Goal: Transaction & Acquisition: Purchase product/service

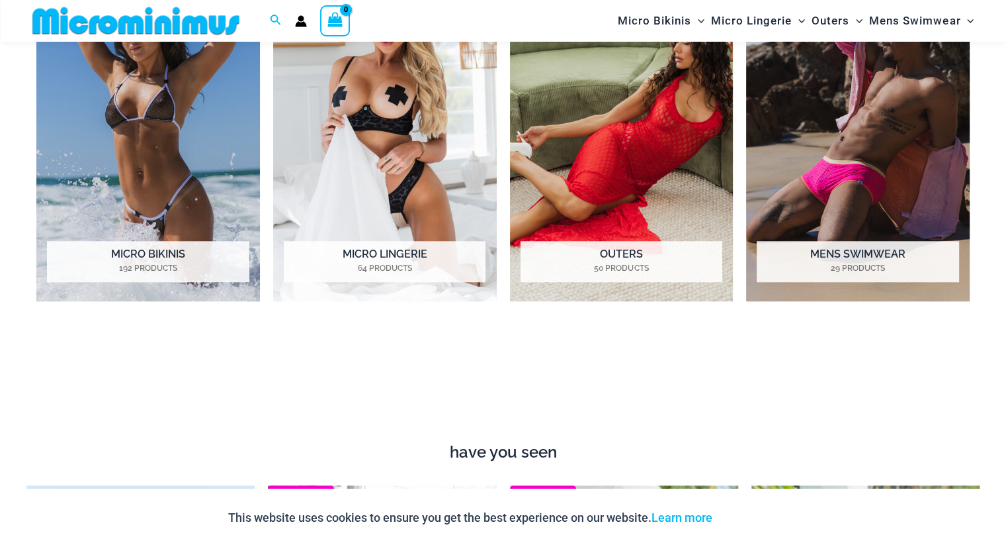
scroll to position [1158, 0]
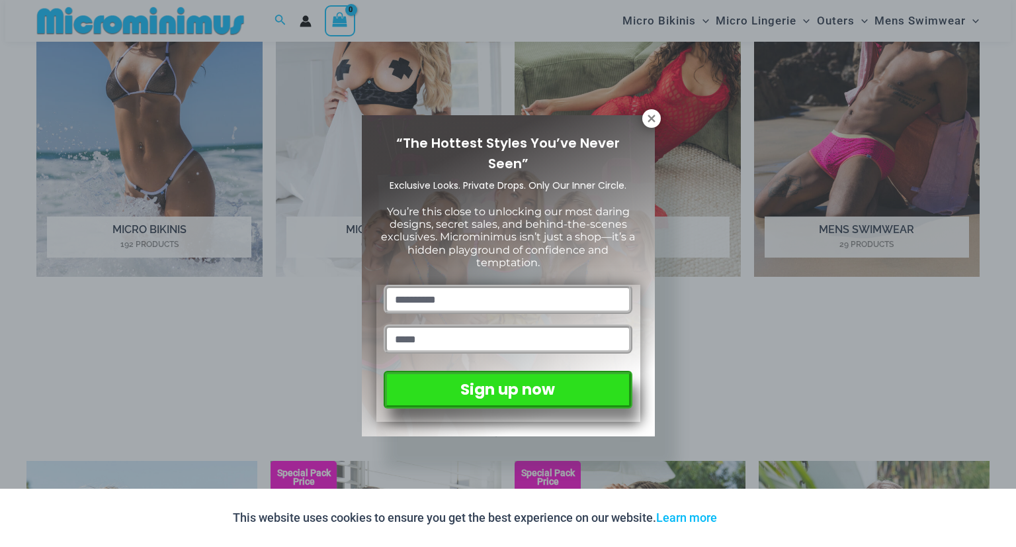
drag, startPoint x: 1008, startPoint y: 76, endPoint x: 1006, endPoint y: 107, distance: 30.6
click at [654, 117] on icon at bounding box center [652, 118] width 12 height 12
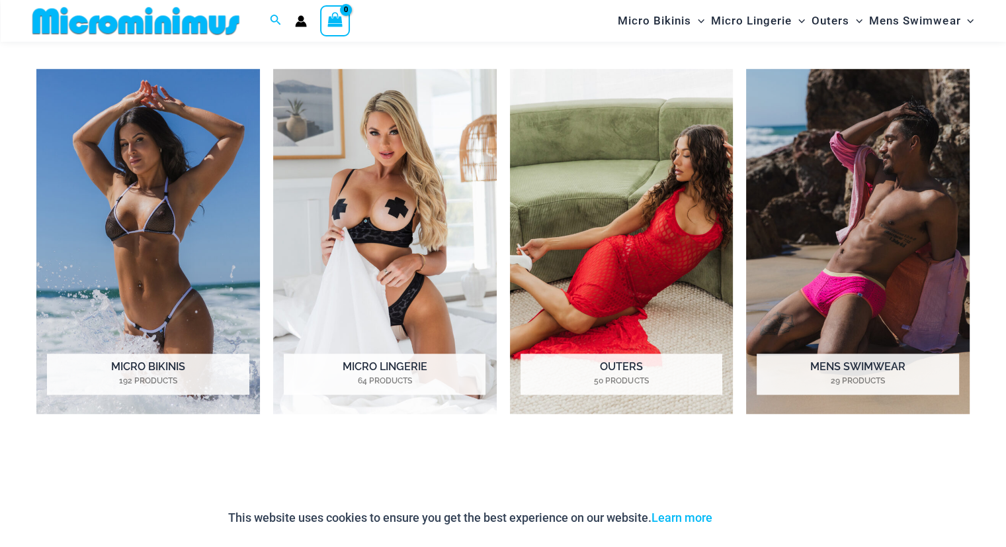
scroll to position [976, 0]
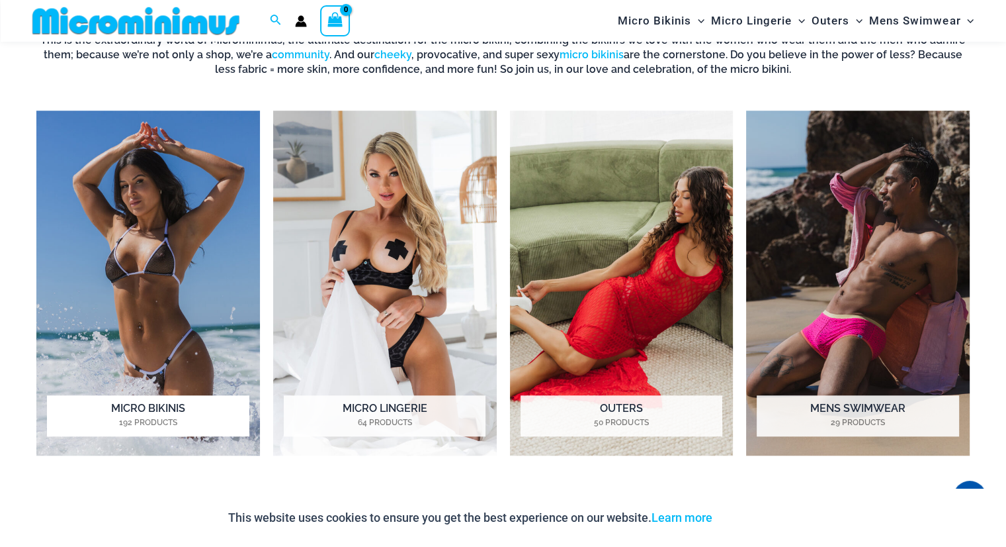
click at [153, 262] on img "Visit product category Micro Bikinis" at bounding box center [148, 283] width 224 height 345
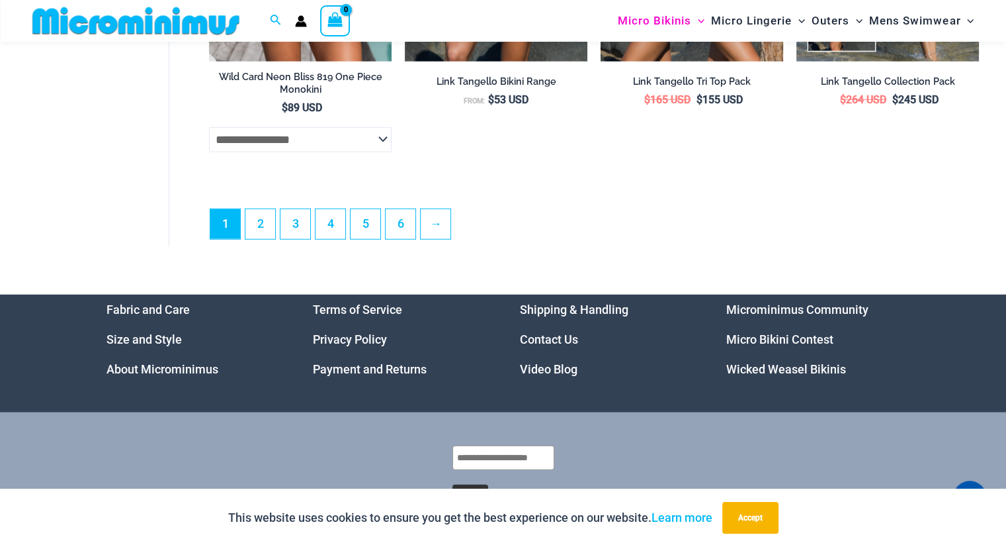
scroll to position [2969, 0]
